Goal: Information Seeking & Learning: Learn about a topic

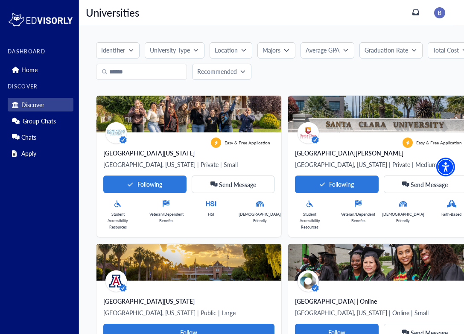
click at [33, 106] on p "Discover" at bounding box center [32, 104] width 23 height 7
click at [127, 70] on input "Search" at bounding box center [141, 72] width 91 height 16
type input "****"
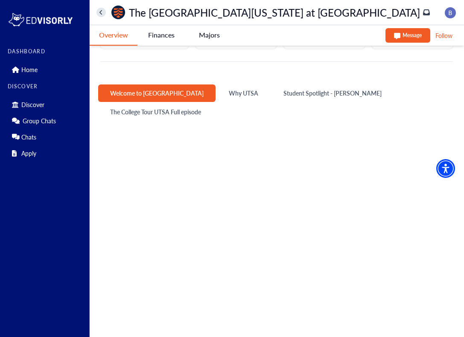
scroll to position [434, 0]
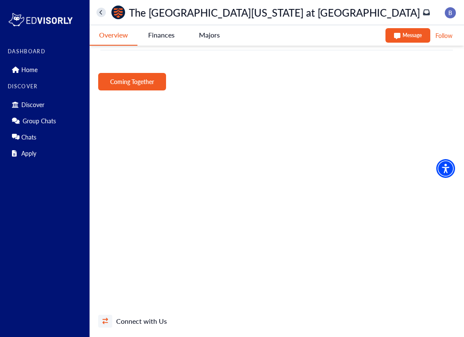
scroll to position [435, 0]
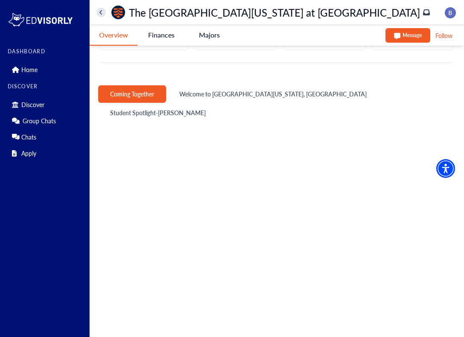
scroll to position [422, 0]
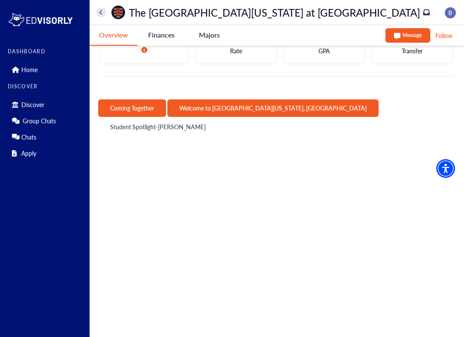
click at [259, 100] on button "Welcome to [GEOGRAPHIC_DATA][US_STATE], [GEOGRAPHIC_DATA]" at bounding box center [272, 109] width 211 height 18
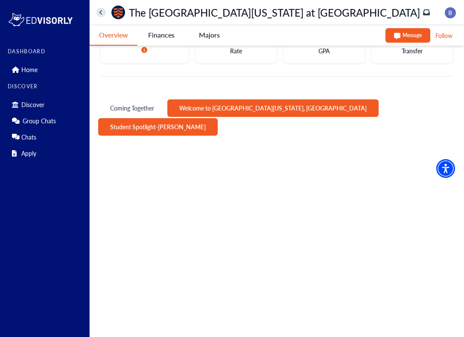
click at [218, 118] on button "Student Spotlight-[PERSON_NAME]" at bounding box center [158, 127] width 120 height 18
click at [214, 100] on button "Welcome to [GEOGRAPHIC_DATA][US_STATE], [GEOGRAPHIC_DATA]" at bounding box center [272, 109] width 211 height 18
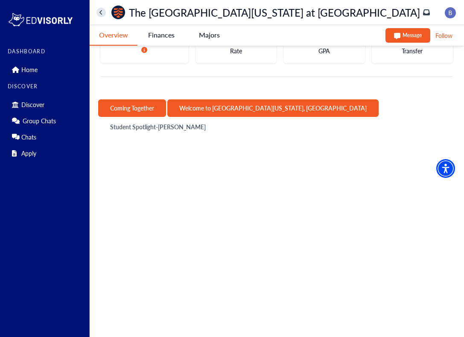
click at [141, 100] on button "Coming Together" at bounding box center [132, 109] width 68 height 18
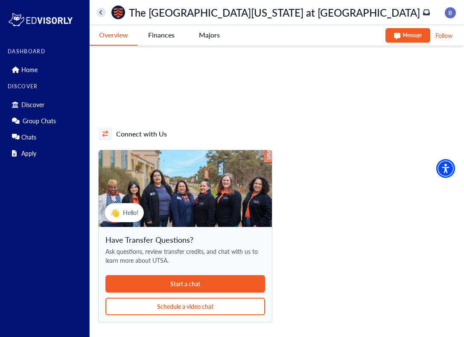
scroll to position [655, 0]
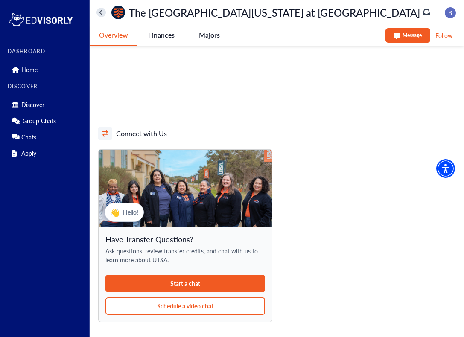
click at [192, 275] on button "Start a chat" at bounding box center [186, 284] width 160 height 18
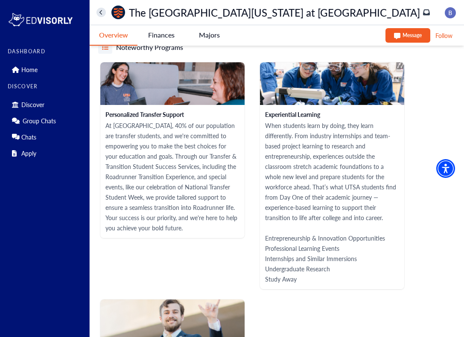
scroll to position [1217, 0]
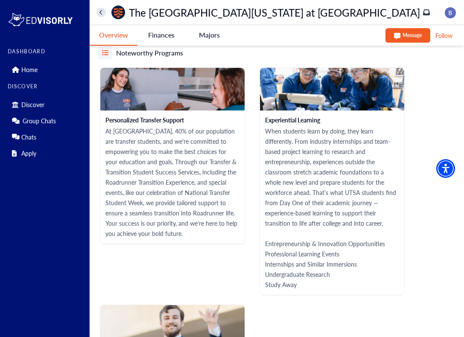
scroll to position [1214, 0]
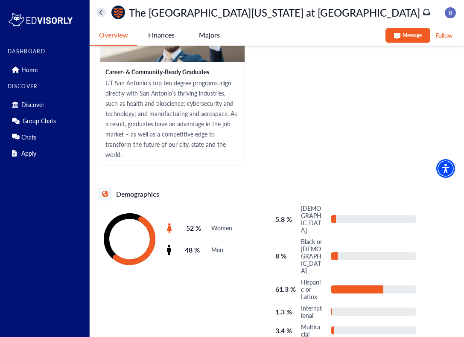
scroll to position [1521, 0]
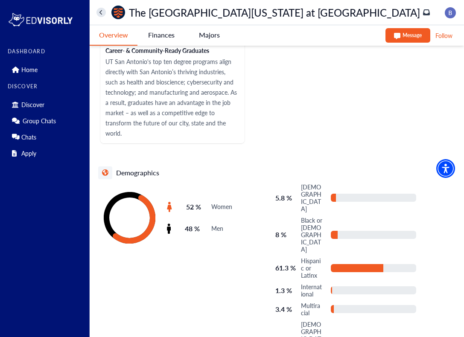
click at [170, 37] on Antonio-tag "Finances" at bounding box center [162, 35] width 48 height 20
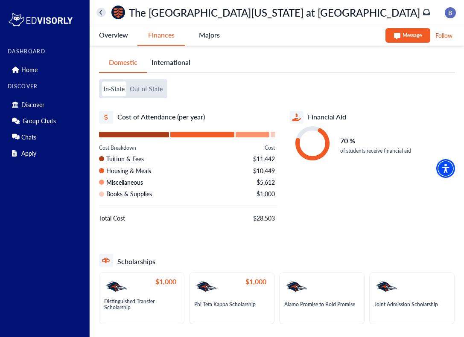
scroll to position [0, 0]
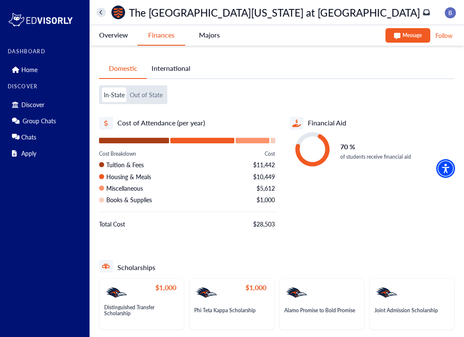
click at [213, 32] on -tag "Majors" at bounding box center [209, 35] width 48 height 20
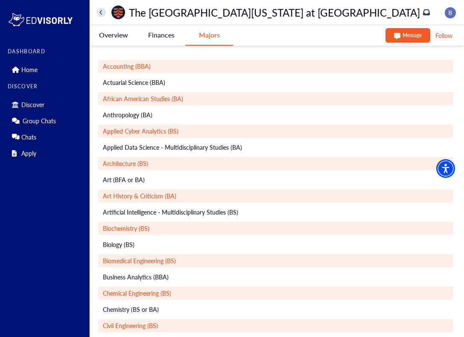
click at [161, 39] on Antonio-tag "Finances" at bounding box center [162, 35] width 48 height 20
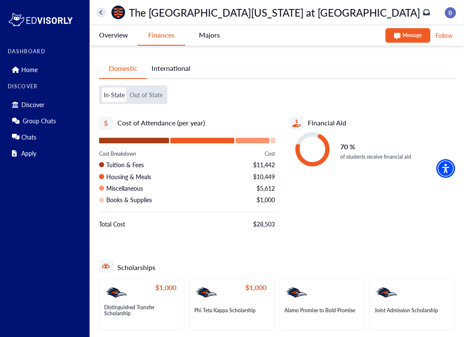
click at [113, 36] on Antonio-tag "Overview" at bounding box center [114, 35] width 48 height 20
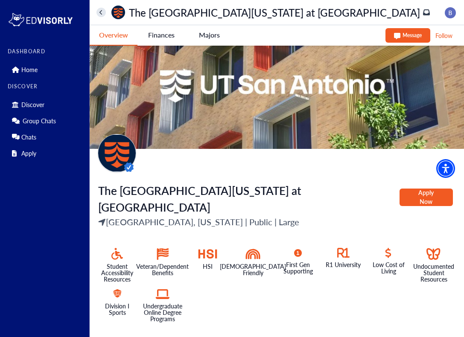
scroll to position [21, 0]
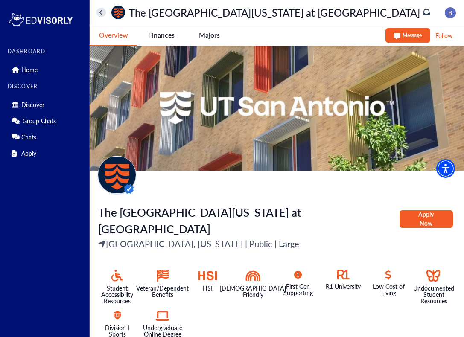
click at [168, 37] on Antonio-tag "Finances" at bounding box center [162, 35] width 48 height 20
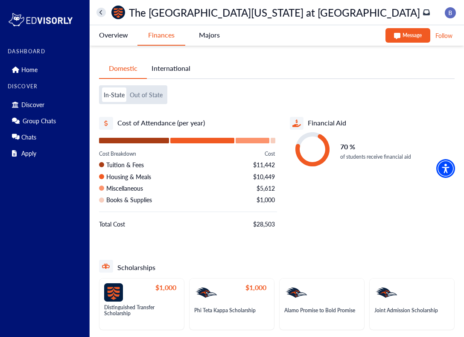
scroll to position [6, 0]
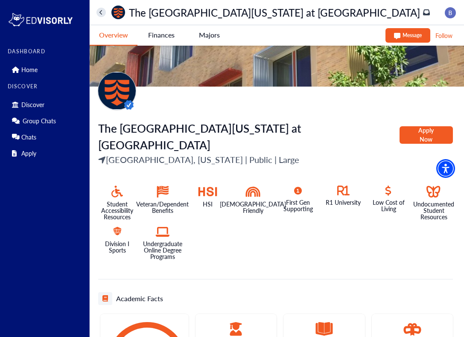
scroll to position [94, 0]
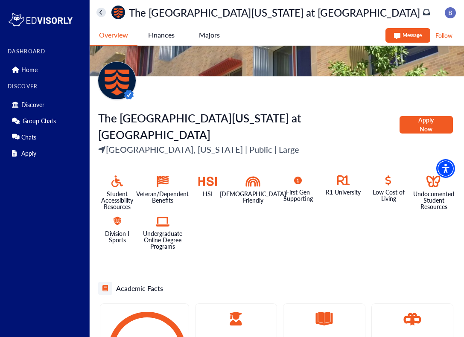
click at [170, 35] on Antonio-tag "Finances" at bounding box center [162, 35] width 48 height 20
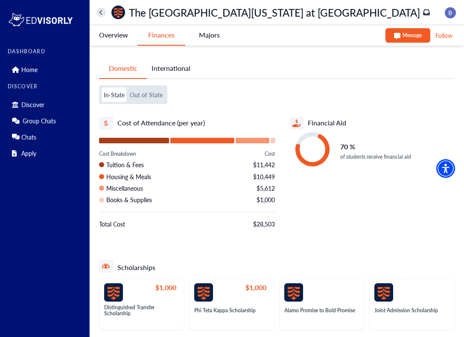
scroll to position [6, 0]
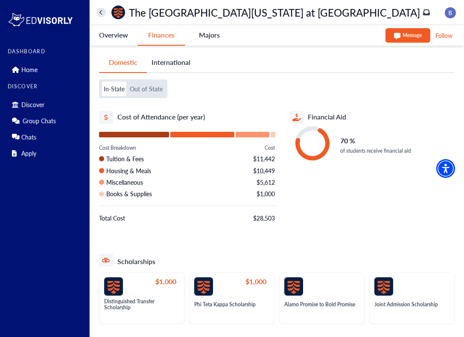
click at [214, 37] on -tag "Majors" at bounding box center [209, 35] width 48 height 20
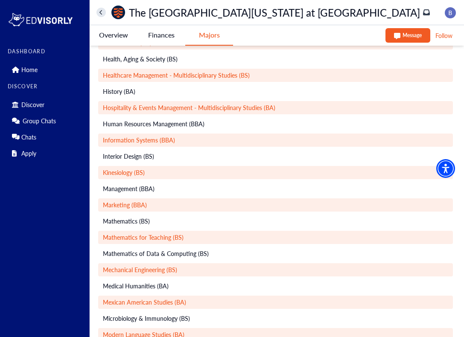
scroll to position [689, 0]
